Goal: Communication & Community: Ask a question

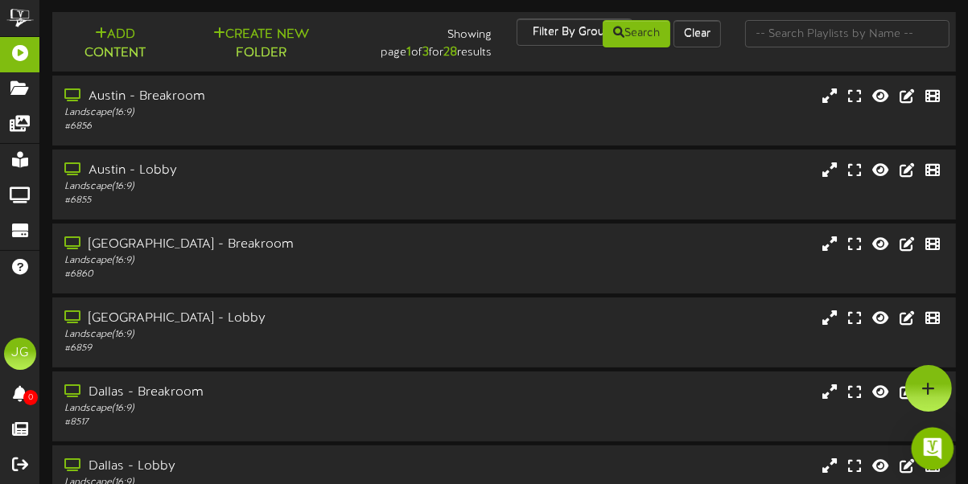
click at [925, 448] on img "Open Intercom Messenger" at bounding box center [932, 448] width 21 height 21
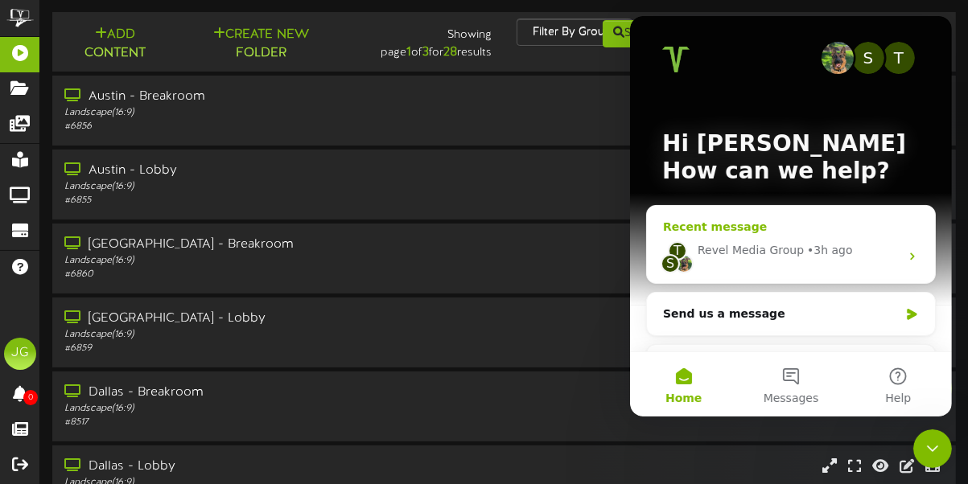
click at [768, 256] on div "Revel Media Group" at bounding box center [750, 250] width 106 height 17
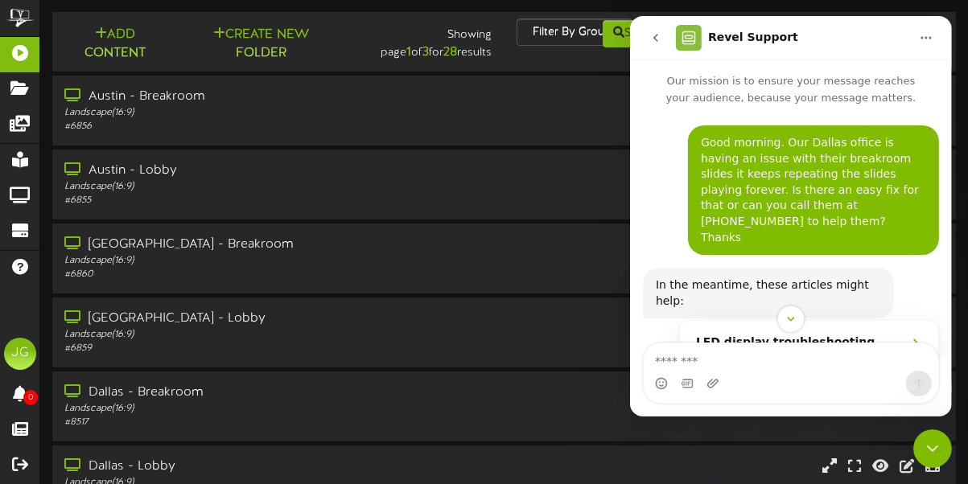
scroll to position [115, 0]
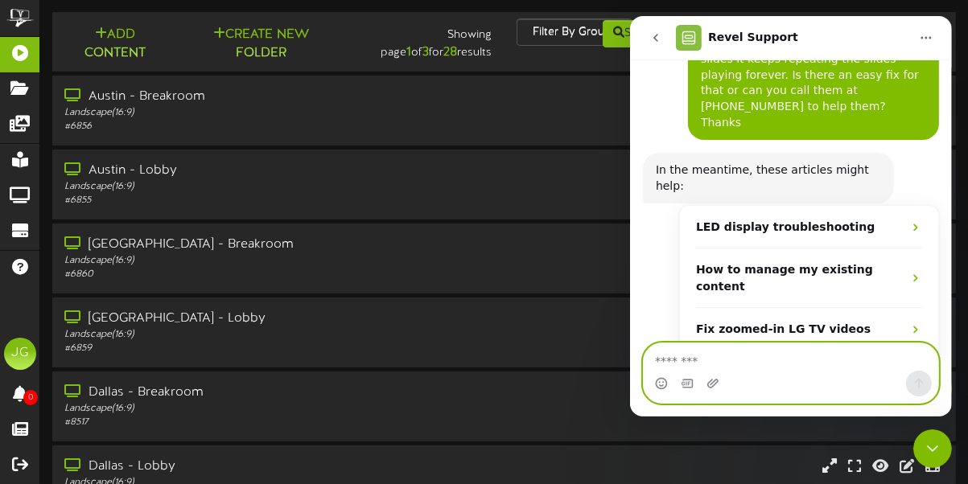
click at [738, 362] on textarea "Message…" at bounding box center [790, 356] width 294 height 27
type textarea "*"
type textarea "**********"
click at [863, 360] on textarea "**********" at bounding box center [790, 356] width 294 height 27
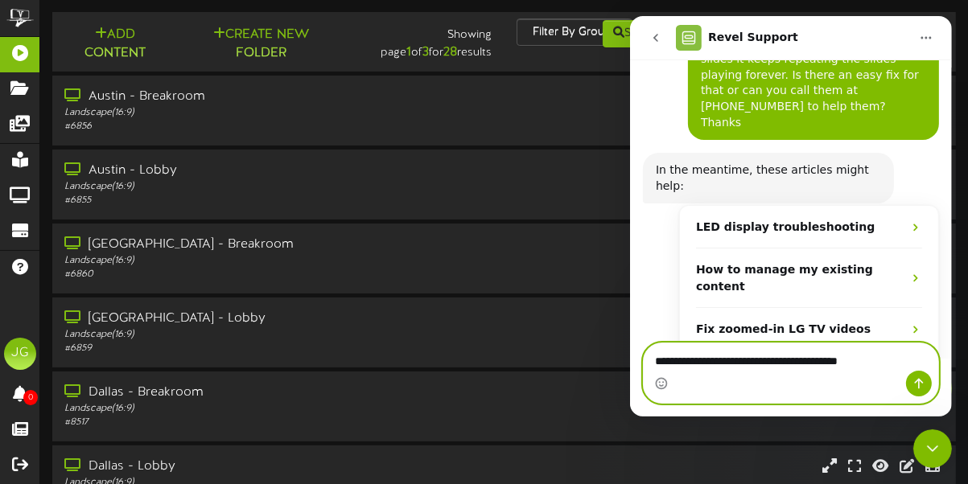
click at [863, 360] on textarea "**********" at bounding box center [790, 356] width 294 height 27
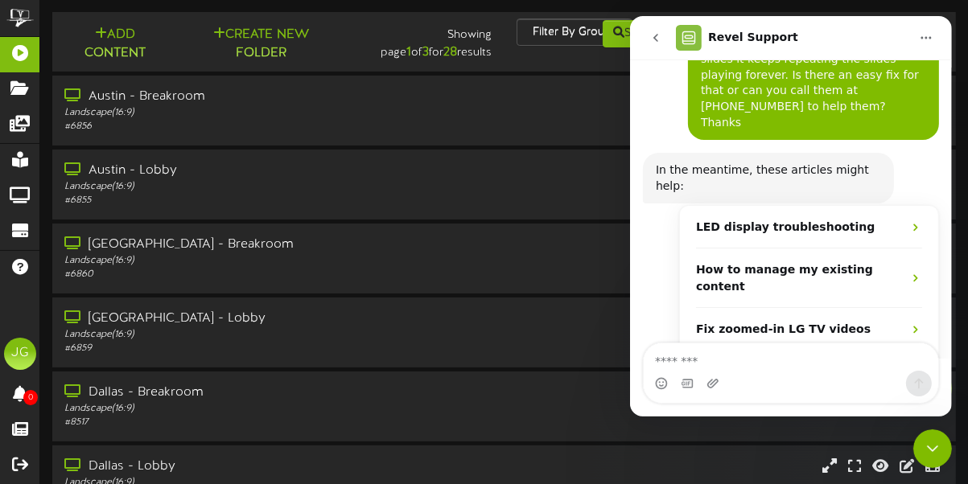
click at [660, 38] on icon "go back" at bounding box center [654, 37] width 13 height 13
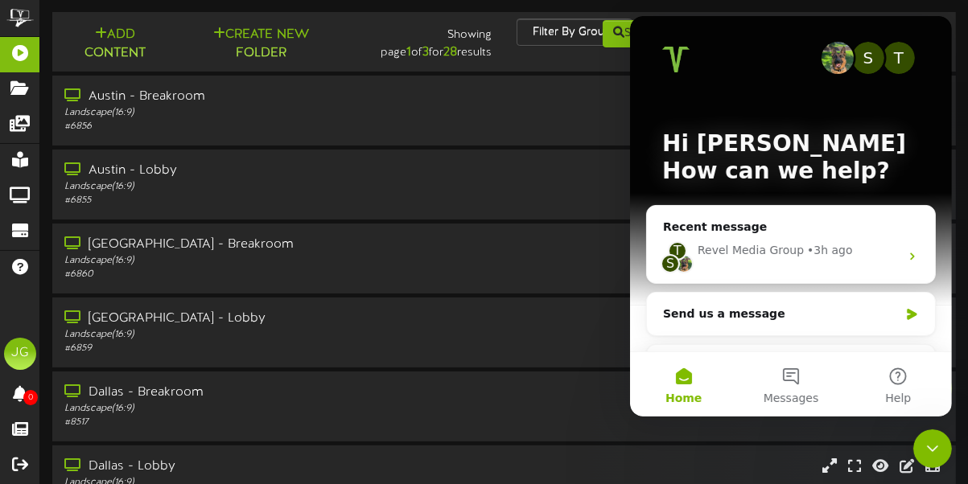
click at [925, 443] on icon "Close Intercom Messenger" at bounding box center [931, 447] width 19 height 19
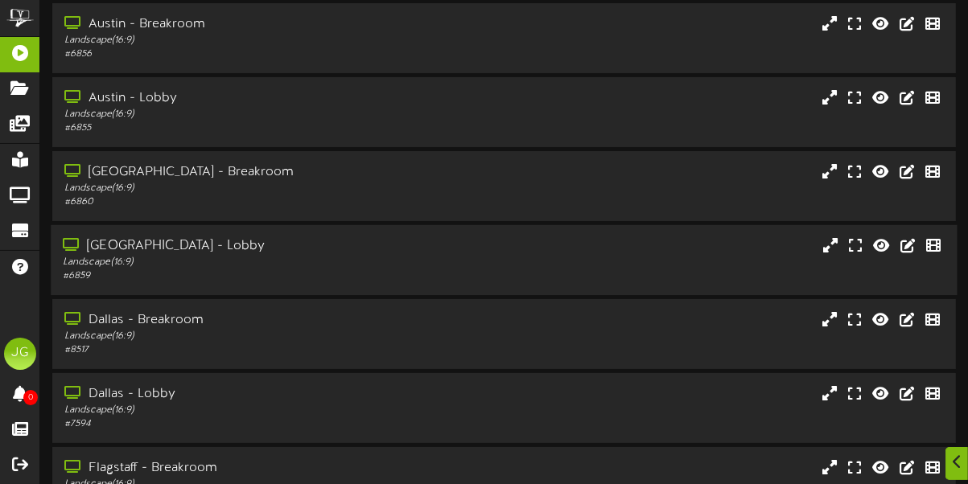
scroll to position [146, 0]
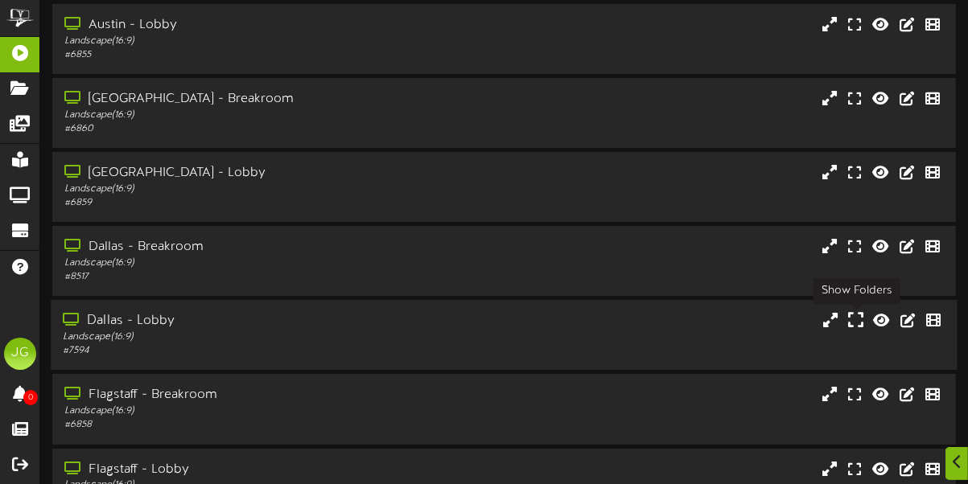
click at [855, 318] on icon at bounding box center [855, 320] width 15 height 18
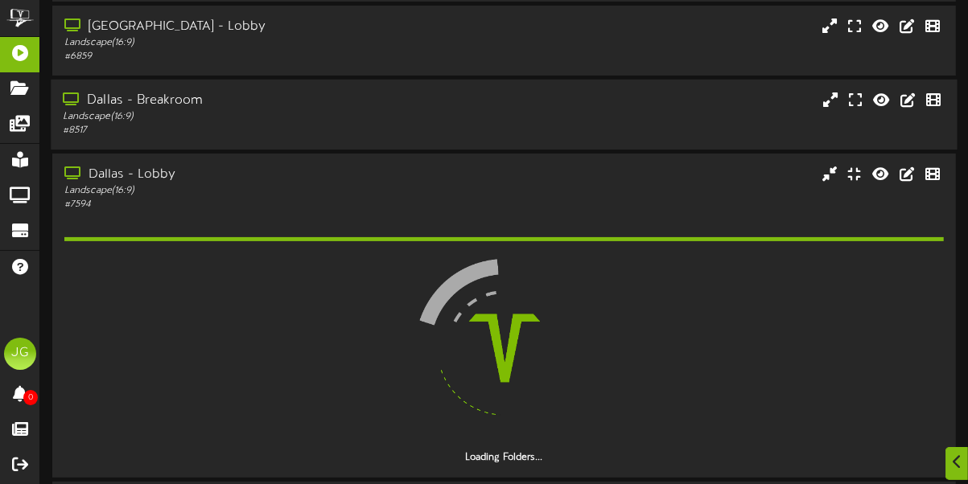
scroll to position [438, 0]
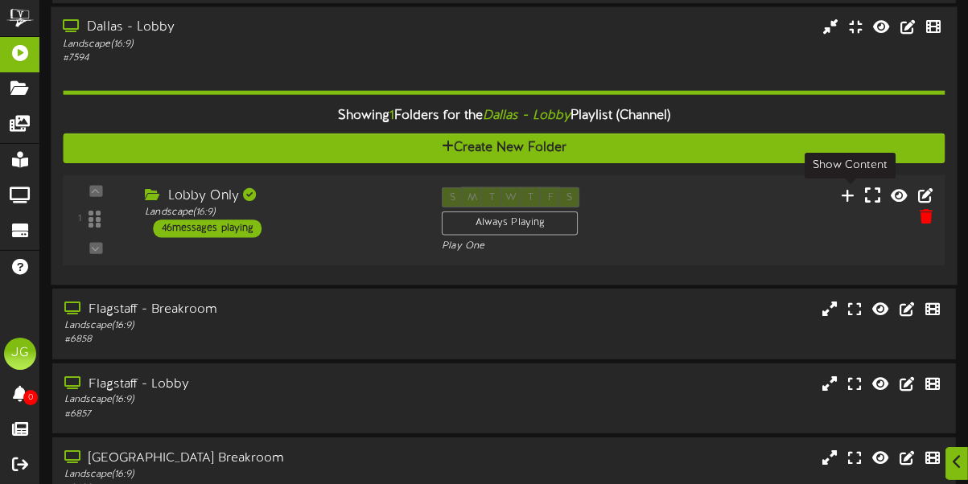
click at [865, 196] on icon at bounding box center [872, 195] width 15 height 18
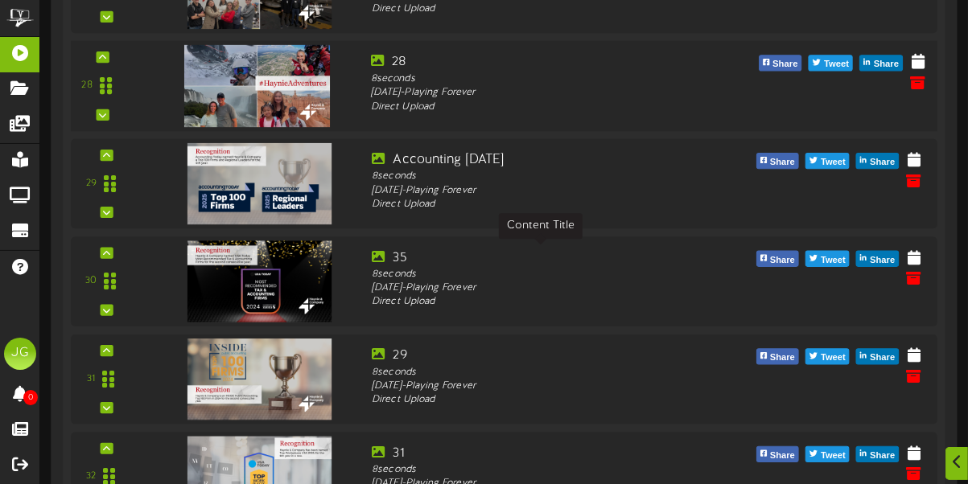
scroll to position [3436, 0]
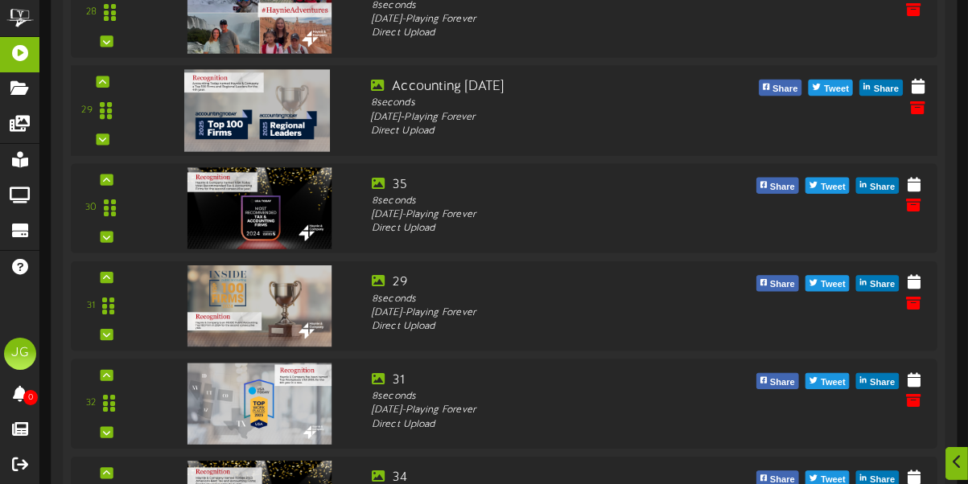
click at [252, 114] on img at bounding box center [257, 110] width 146 height 82
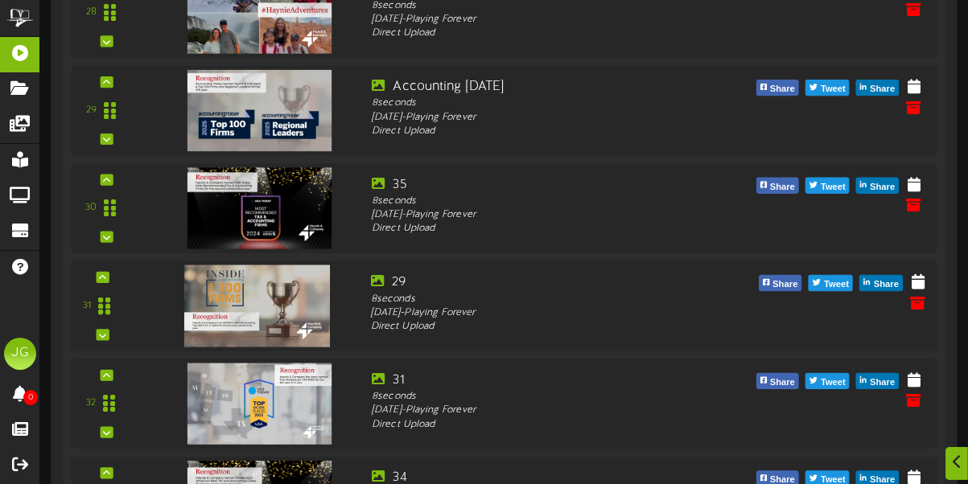
click at [254, 297] on img at bounding box center [257, 306] width 146 height 82
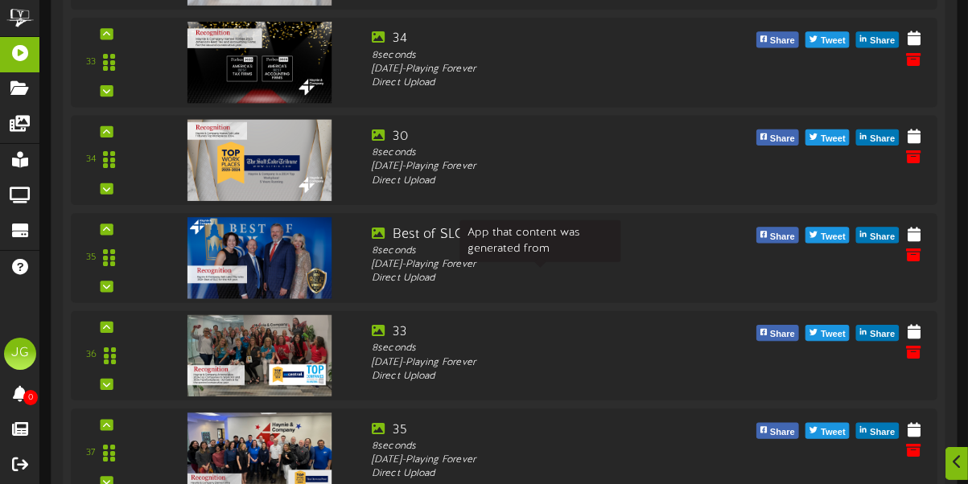
scroll to position [4022, 0]
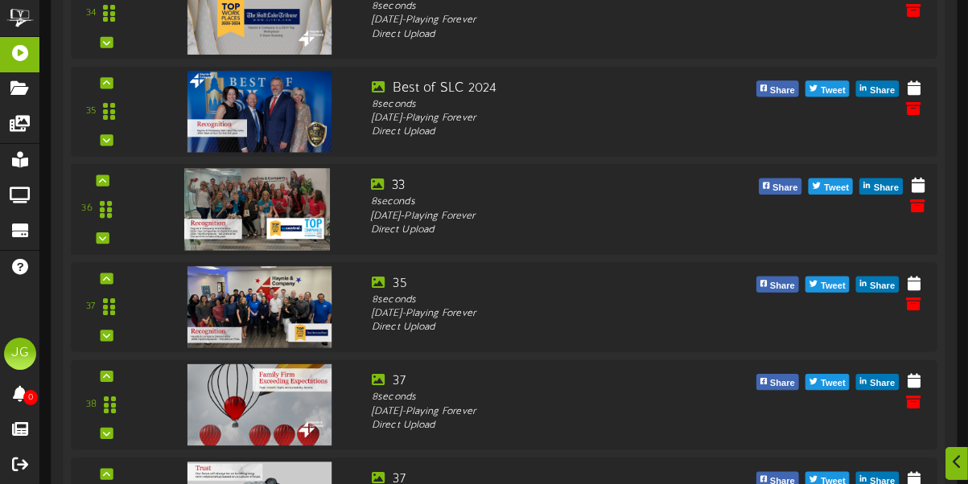
click at [297, 227] on img at bounding box center [257, 209] width 146 height 82
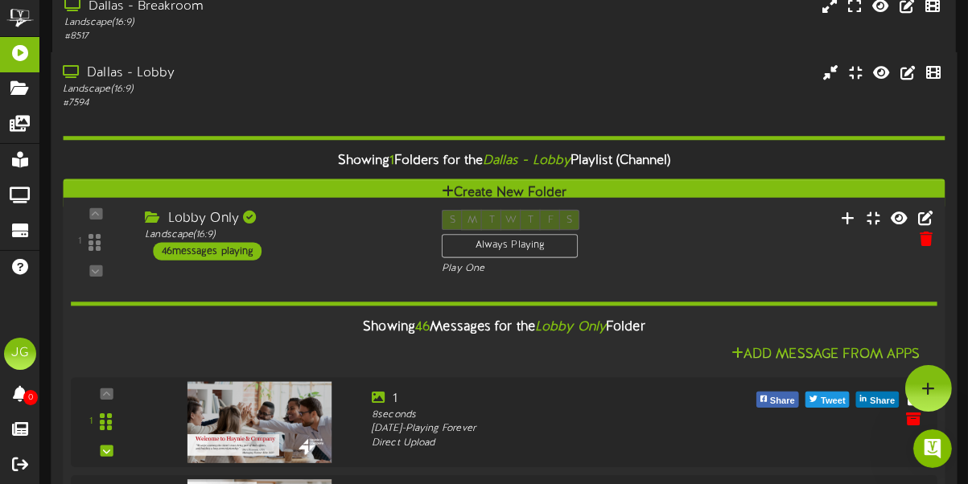
scroll to position [240, 0]
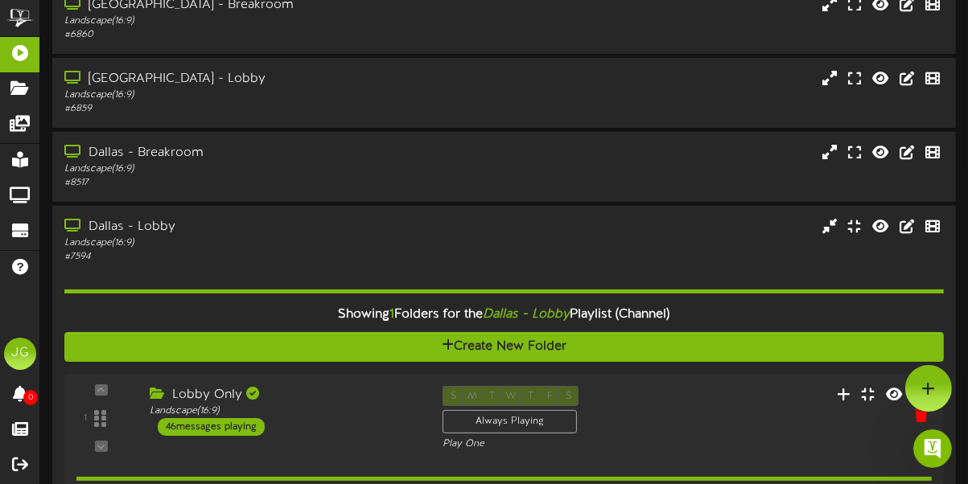
click at [938, 456] on div "Open Intercom Messenger" at bounding box center [931, 447] width 53 height 53
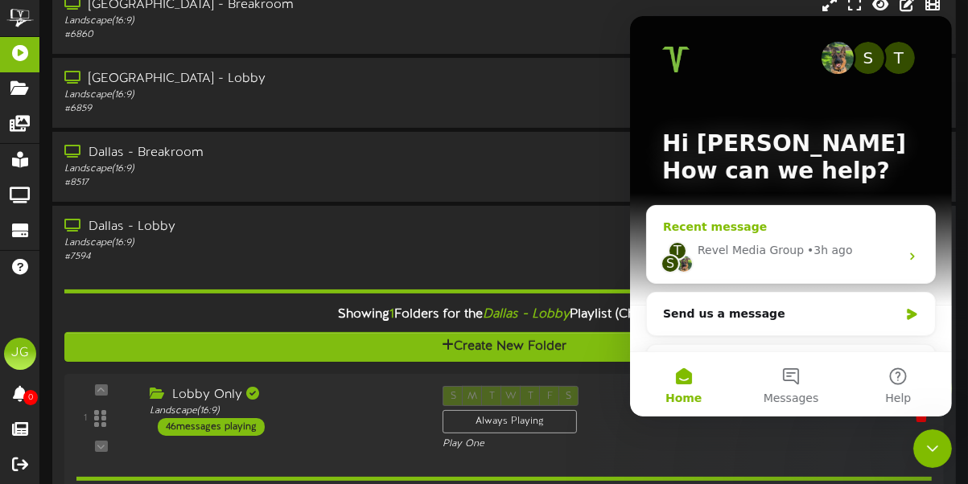
click at [806, 245] on div "• 3h ago" at bounding box center [829, 250] width 46 height 17
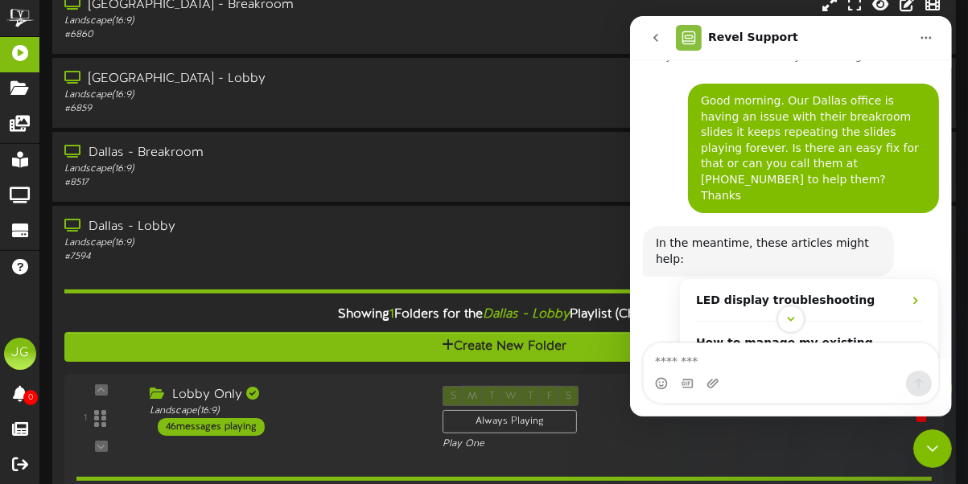
scroll to position [115, 0]
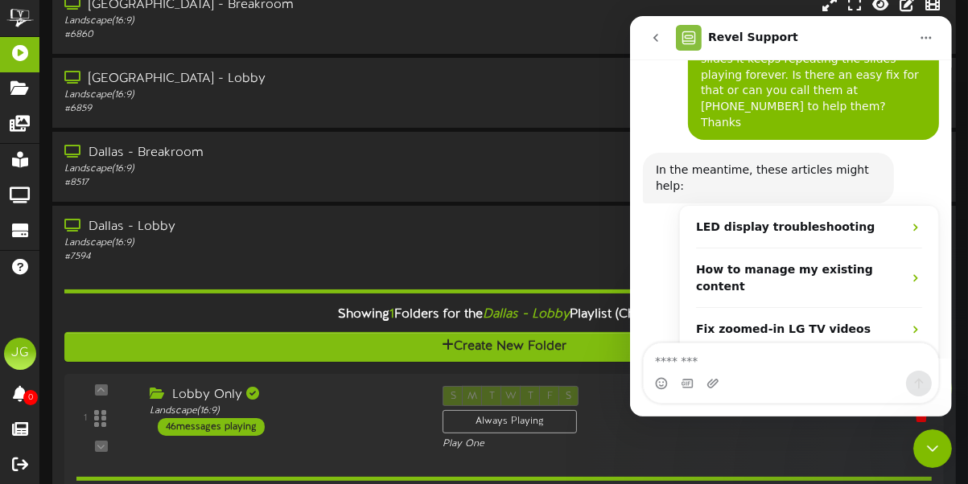
click at [676, 361] on textarea "Message…" at bounding box center [790, 356] width 294 height 27
click at [694, 366] on textarea "Message…" at bounding box center [790, 356] width 294 height 27
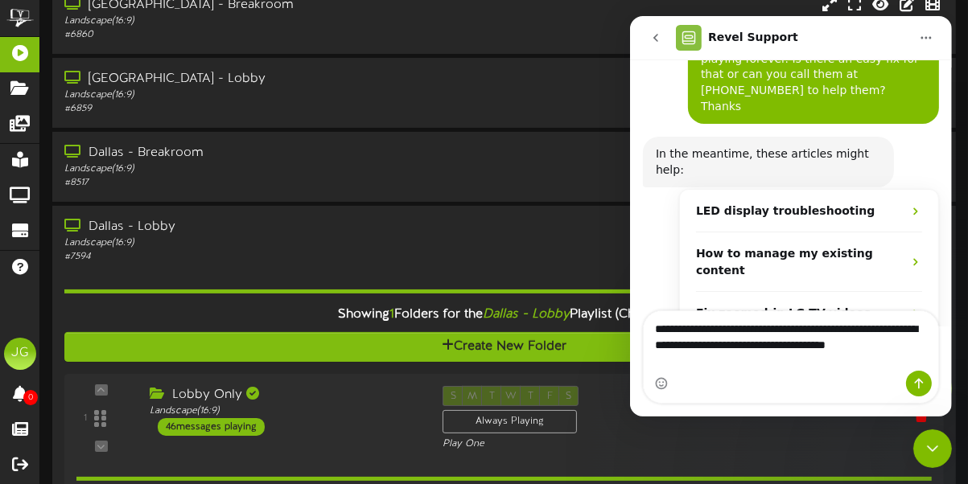
scroll to position [147, 0]
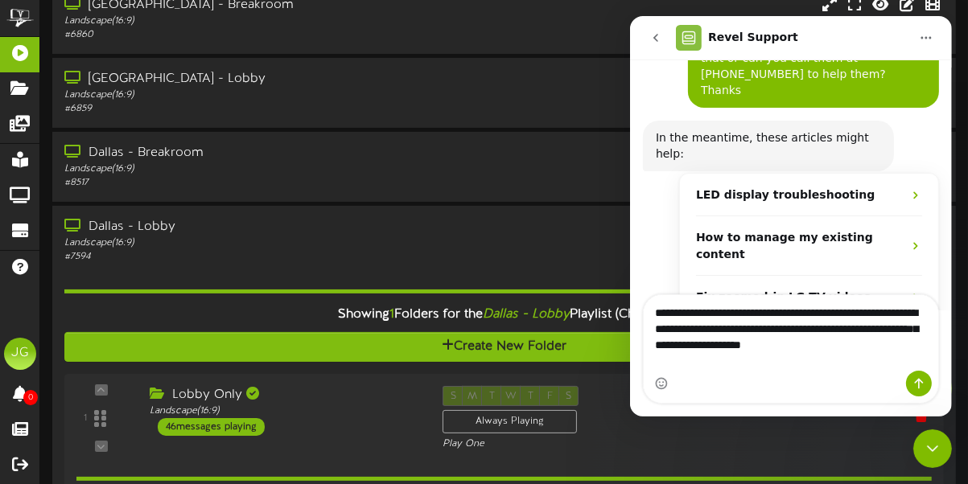
type textarea "**********"
click at [753, 380] on div "Intercom messenger" at bounding box center [790, 384] width 294 height 26
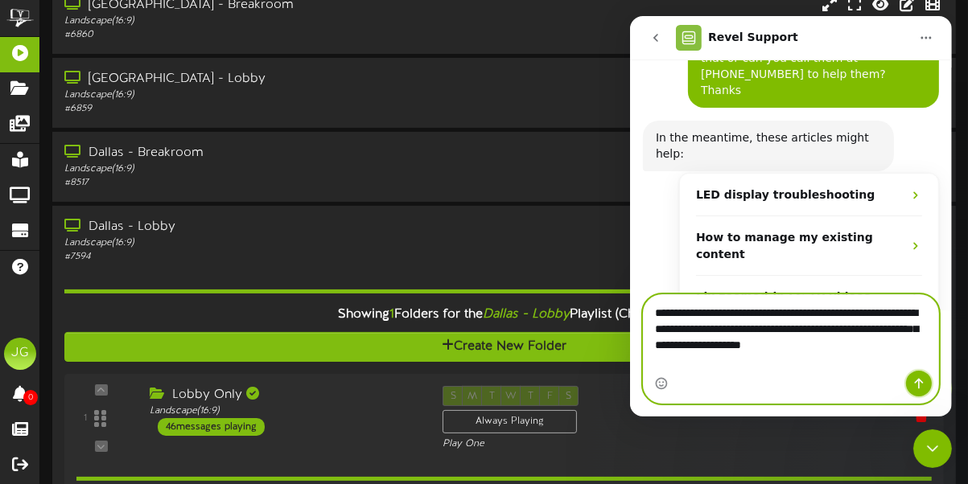
click at [910, 381] on button "Send a message…" at bounding box center [918, 384] width 26 height 26
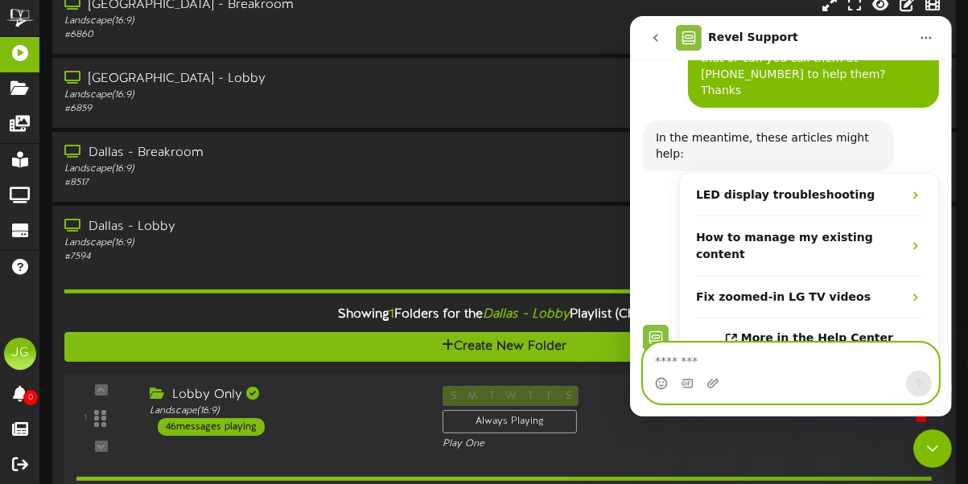
scroll to position [210, 0]
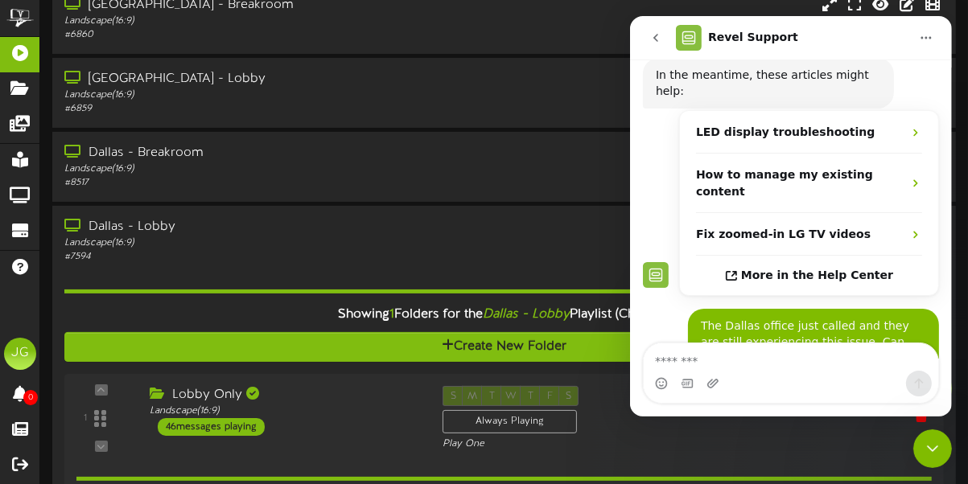
click at [651, 37] on icon "go back" at bounding box center [654, 37] width 13 height 13
